Goal: Find specific page/section: Find specific page/section

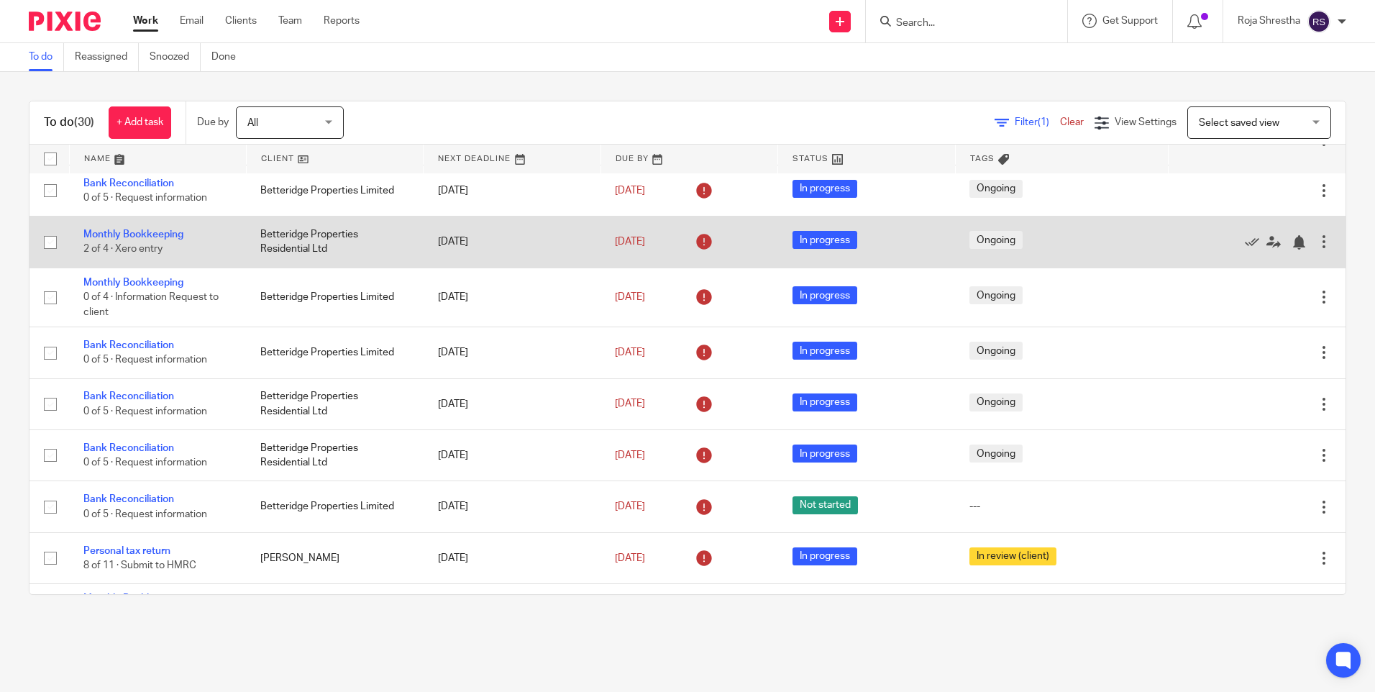
scroll to position [503, 0]
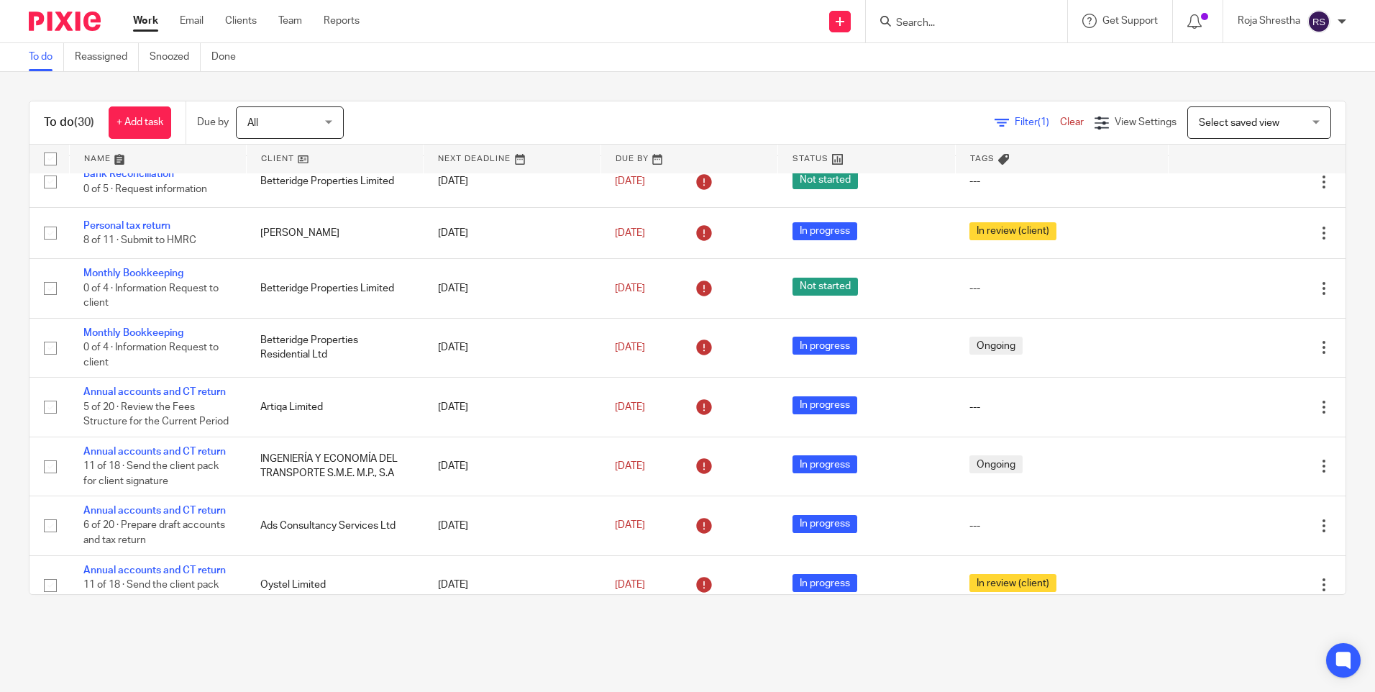
click at [932, 26] on input "Search" at bounding box center [959, 23] width 129 height 13
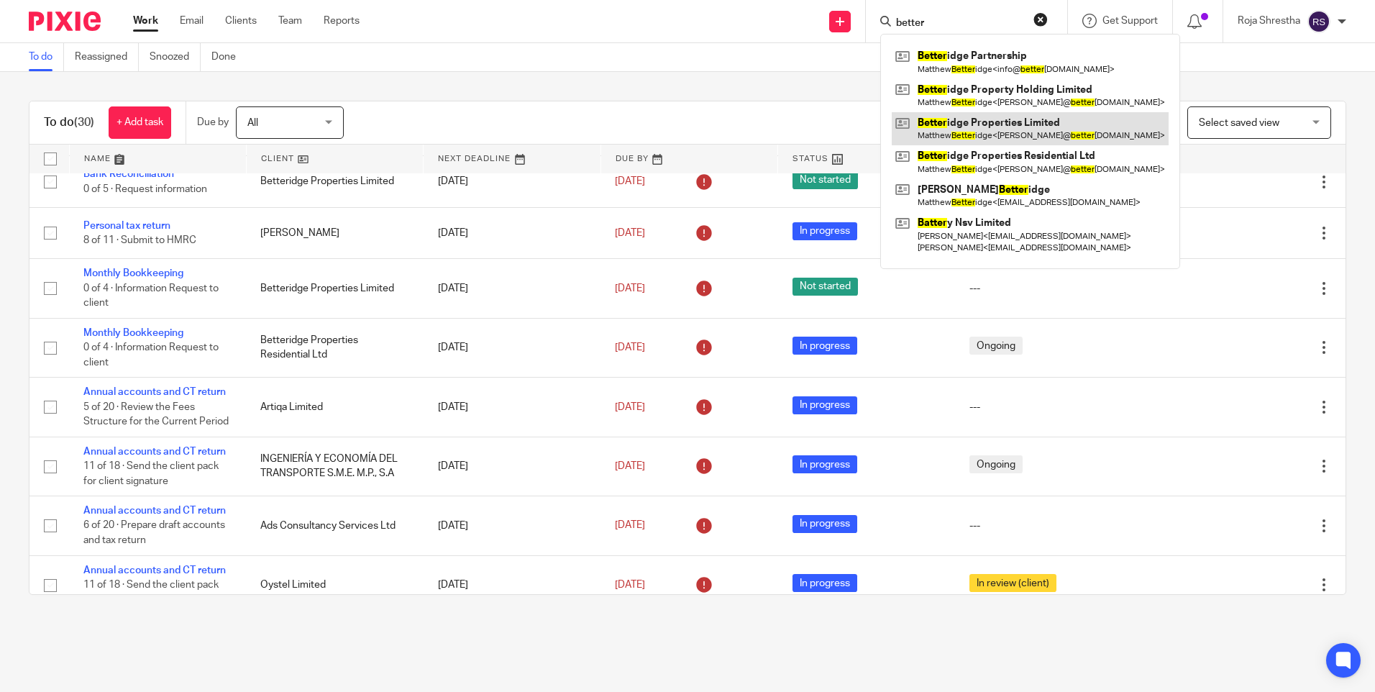
type input "better"
click at [984, 116] on link at bounding box center [1030, 128] width 277 height 33
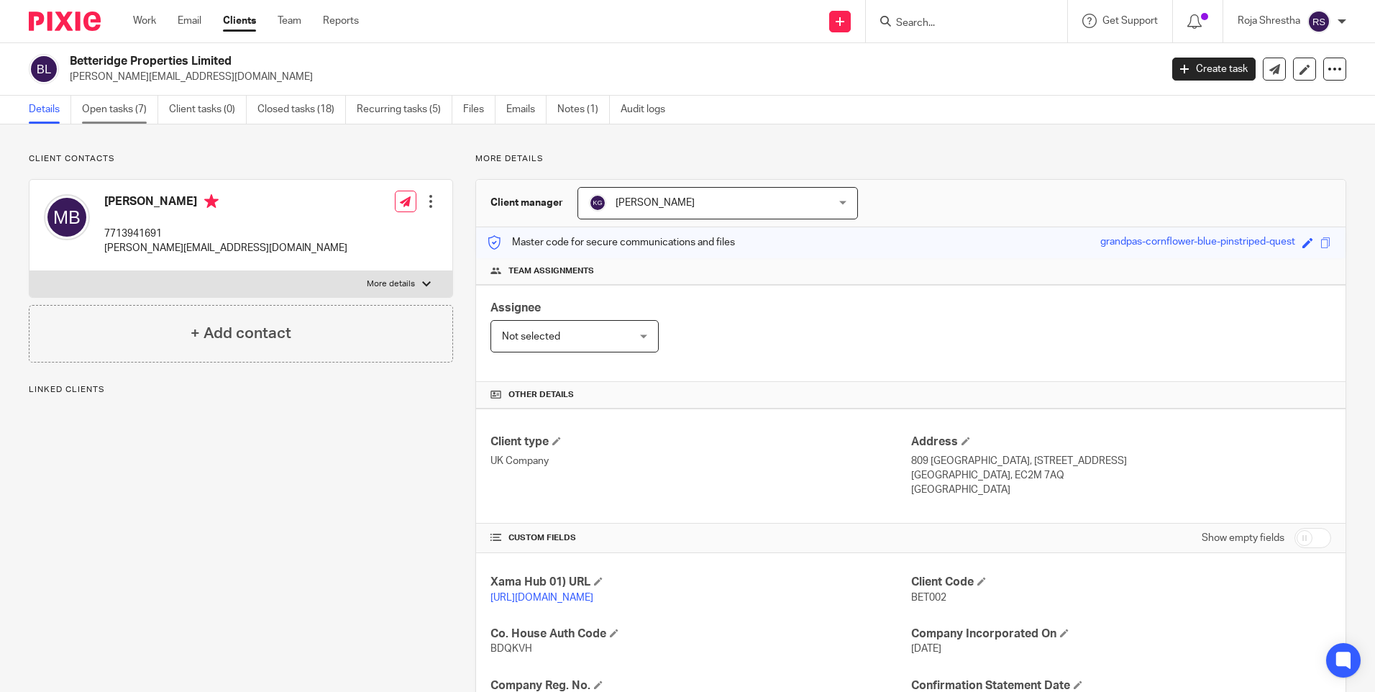
click at [131, 104] on link "Open tasks (7)" at bounding box center [120, 110] width 76 height 28
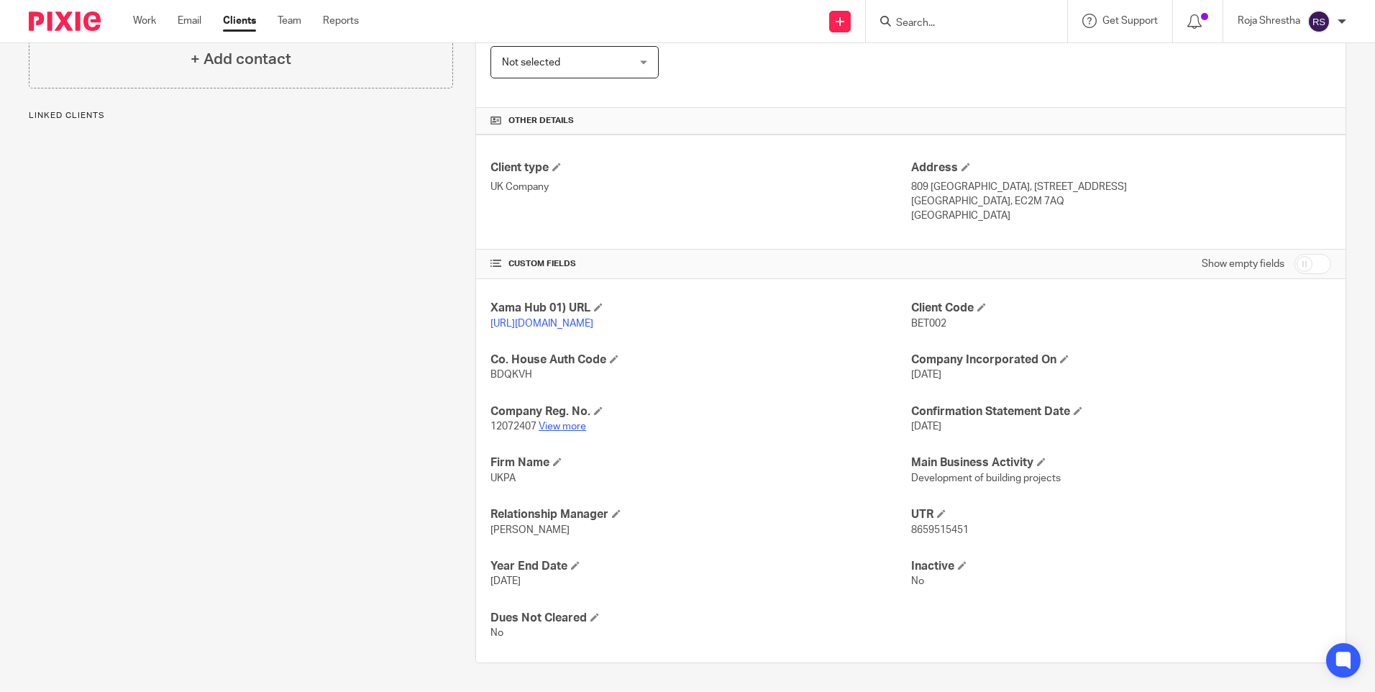
click at [567, 424] on link "View more" at bounding box center [562, 426] width 47 height 10
